Goal: Task Accomplishment & Management: Complete application form

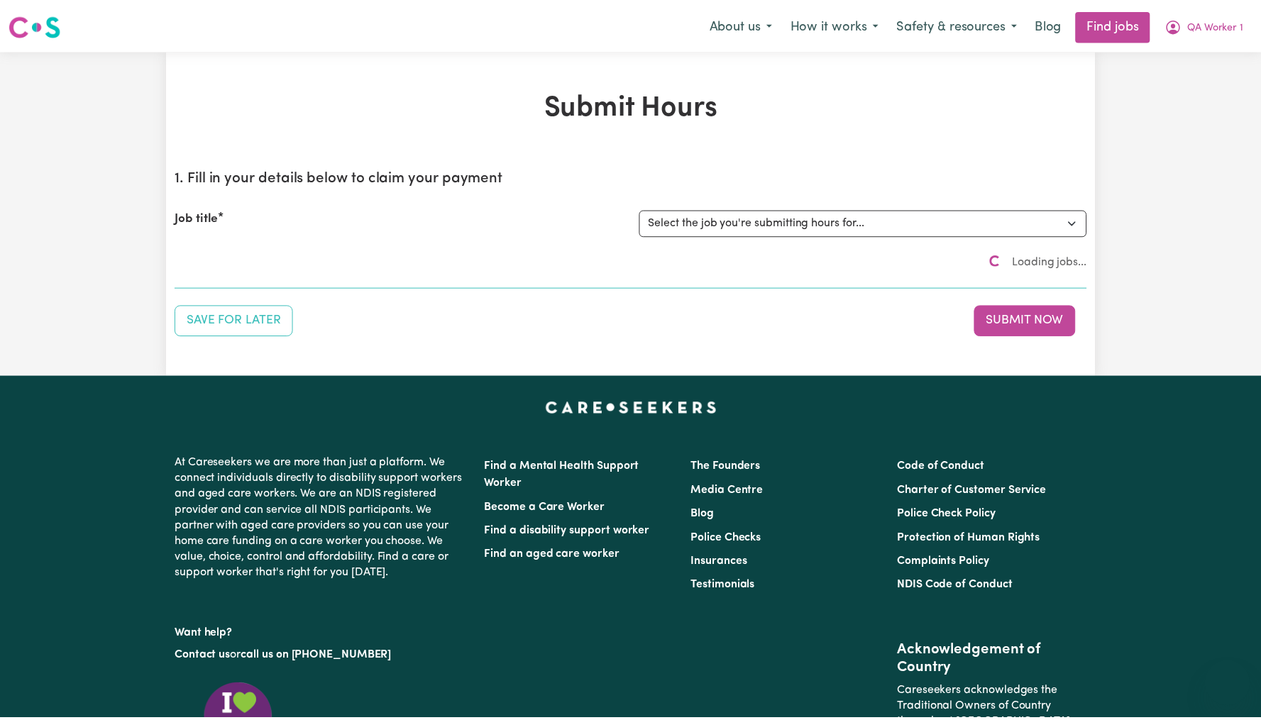
scroll to position [108, 0]
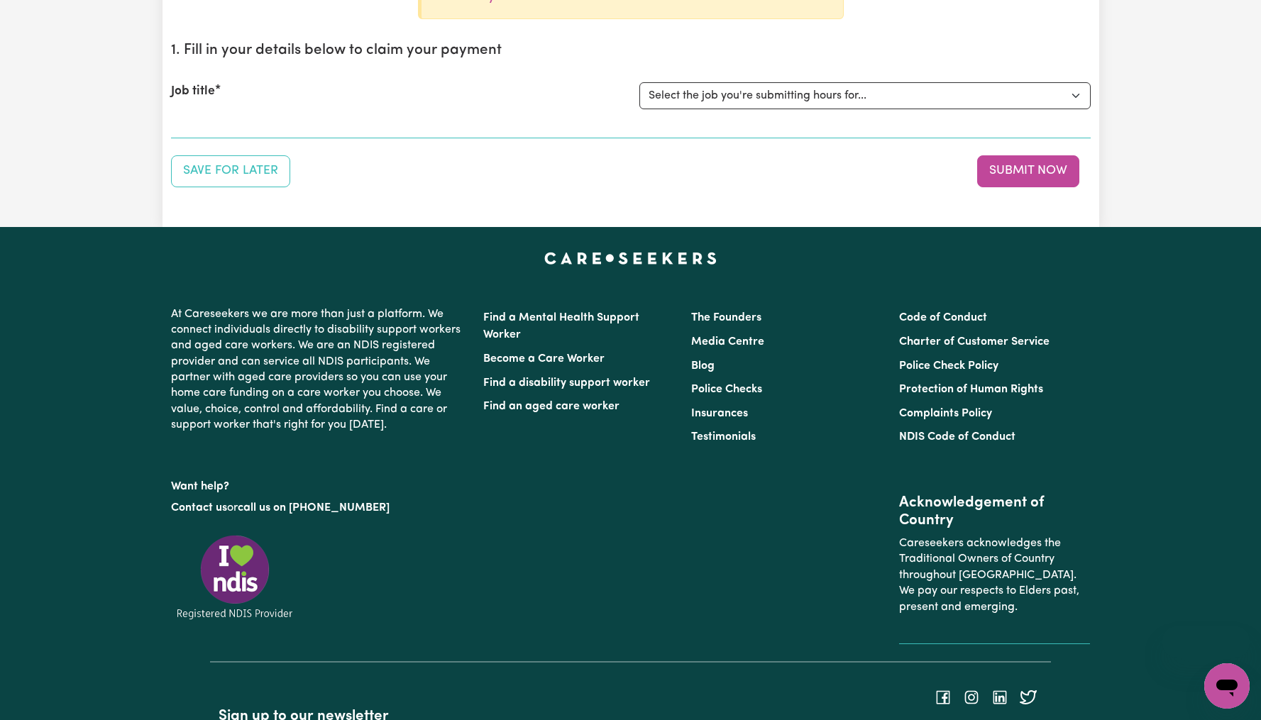
scroll to position [268, 0]
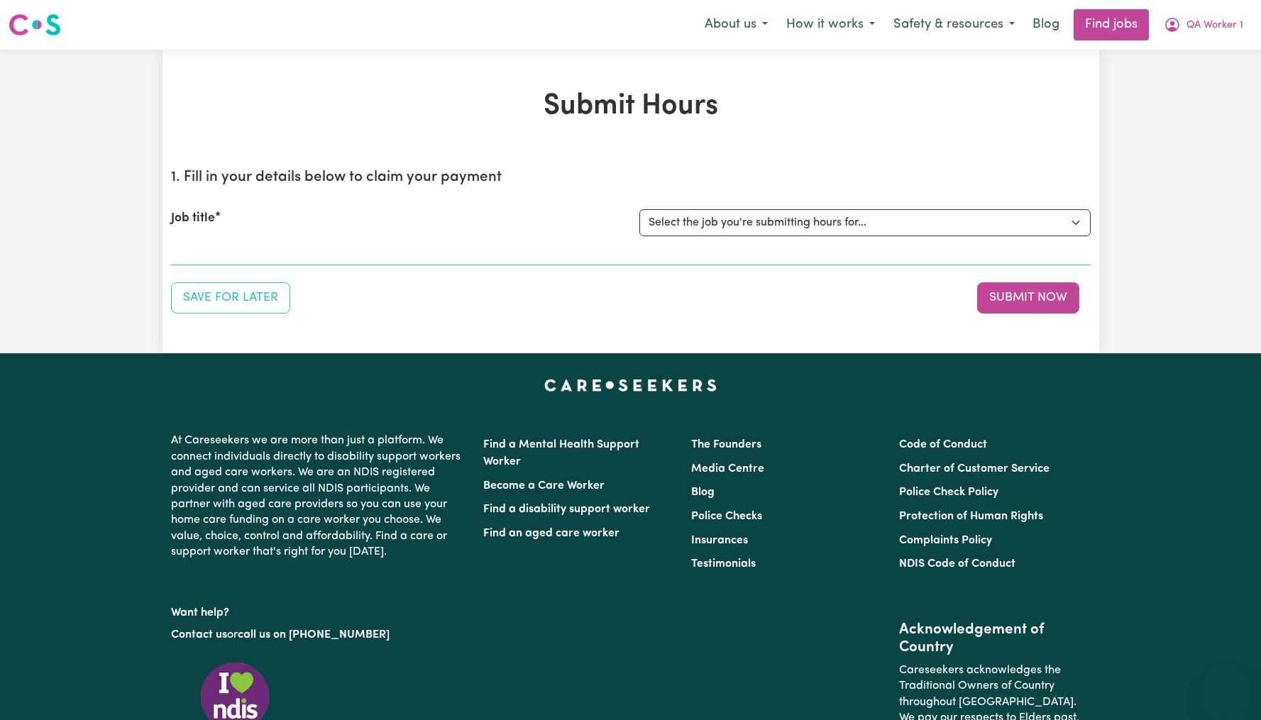
scroll to position [48, 0]
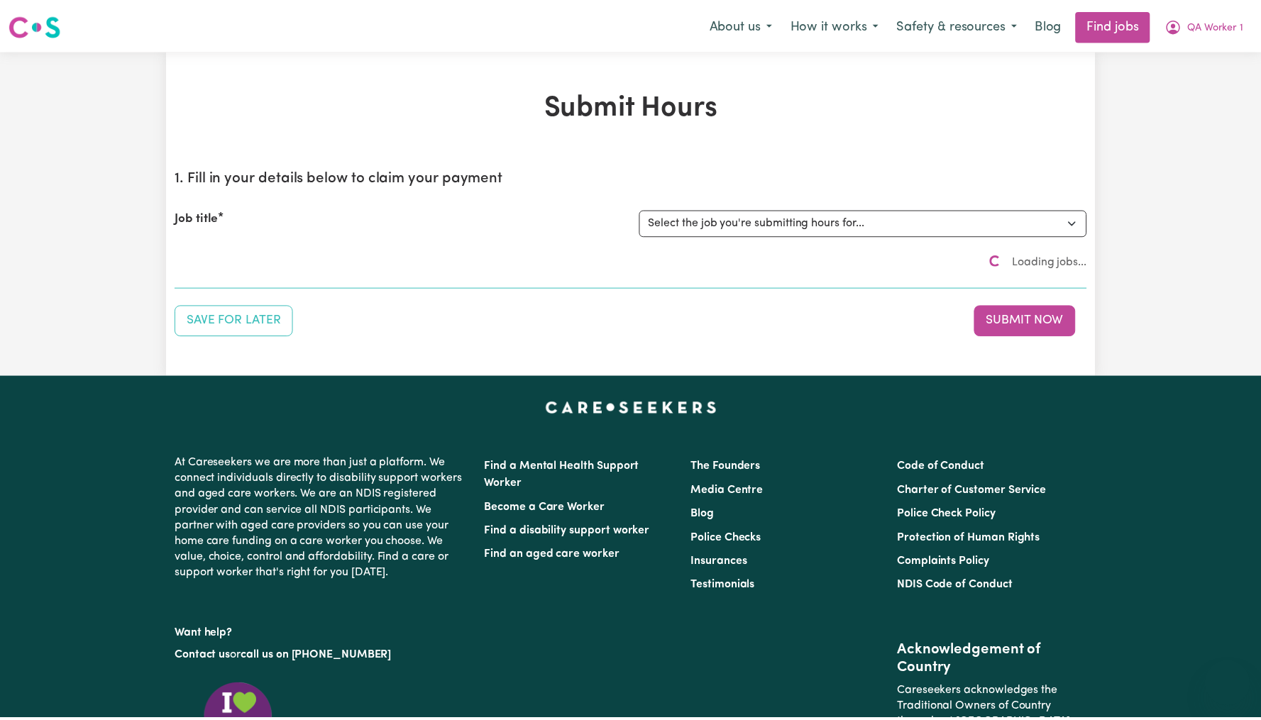
scroll to position [98, 0]
